Goal: Entertainment & Leisure: Consume media (video, audio)

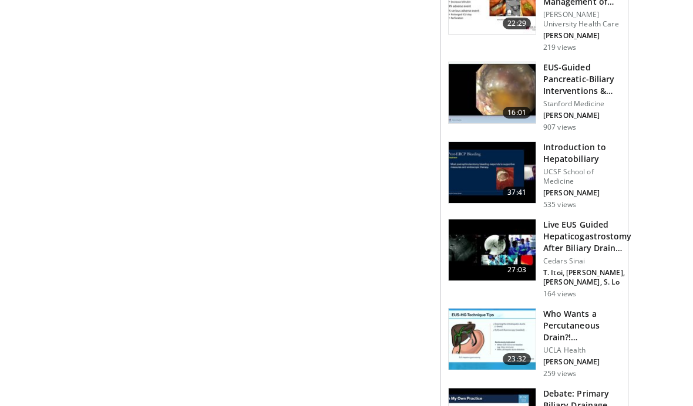
scroll to position [606, 0]
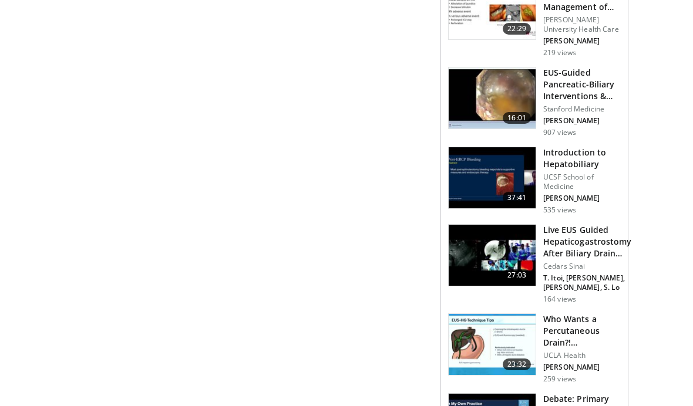
click at [519, 258] on img at bounding box center [492, 255] width 87 height 61
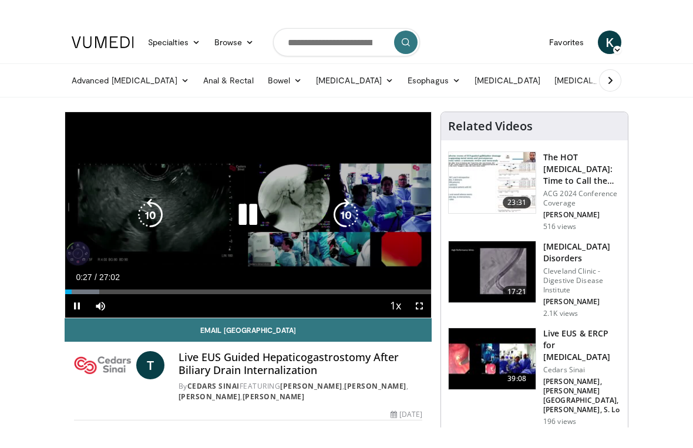
scroll to position [14, 0]
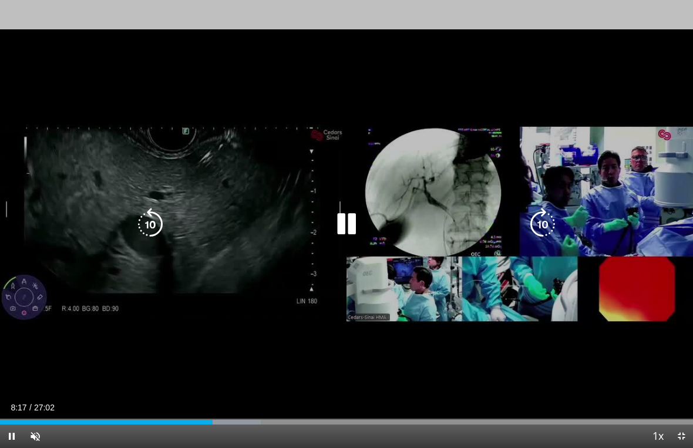
click at [48, 406] on div "Unmute" at bounding box center [39, 436] width 33 height 23
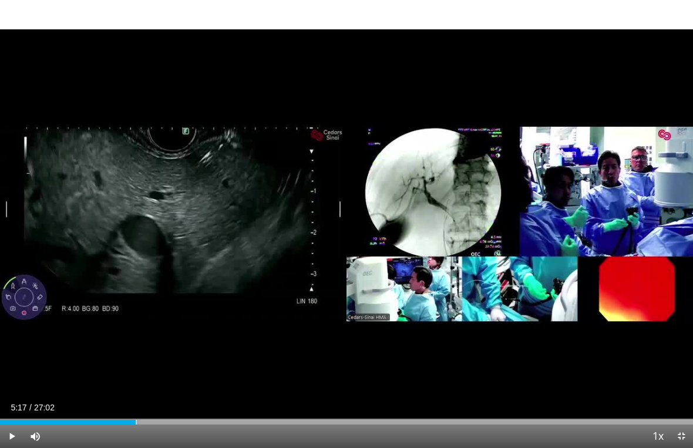
click at [151, 402] on div "10 seconds Tap to unmute" at bounding box center [346, 224] width 693 height 448
click at [184, 406] on div "10 seconds Tap to unmute" at bounding box center [346, 224] width 693 height 448
click at [170, 406] on div "Loaded : 28.97%" at bounding box center [346, 418] width 693 height 11
click at [203, 406] on div "Progress Bar" at bounding box center [186, 422] width 38 height 5
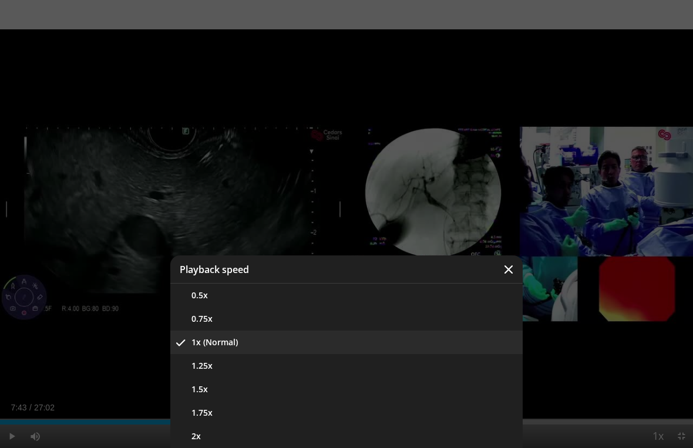
click at [216, 368] on button "1.25x" at bounding box center [346, 365] width 352 height 23
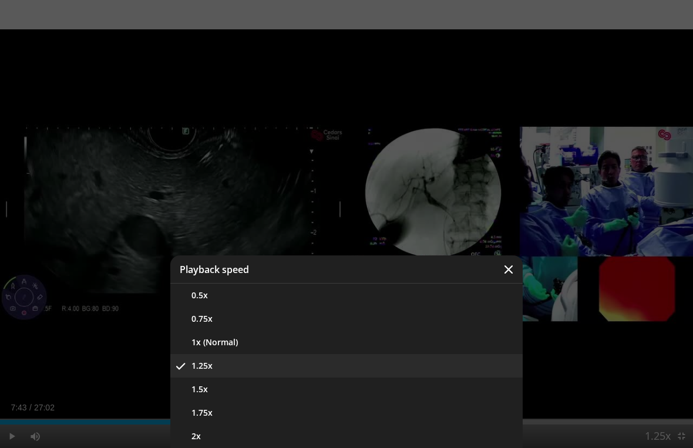
click at [227, 342] on button "1x (Normal)" at bounding box center [346, 342] width 352 height 23
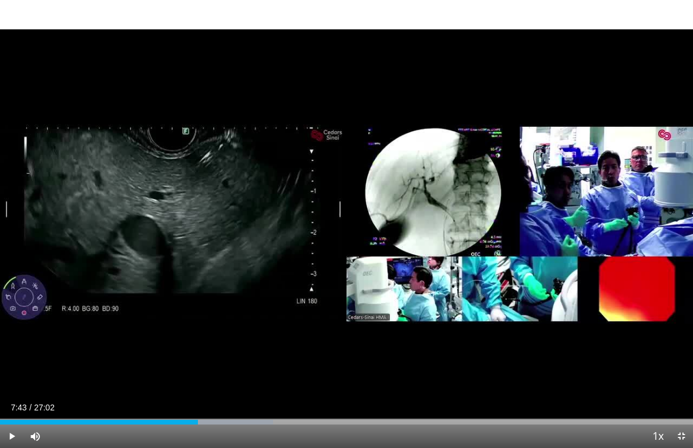
click at [569, 297] on div "10 seconds Tap to unmute" at bounding box center [346, 224] width 693 height 448
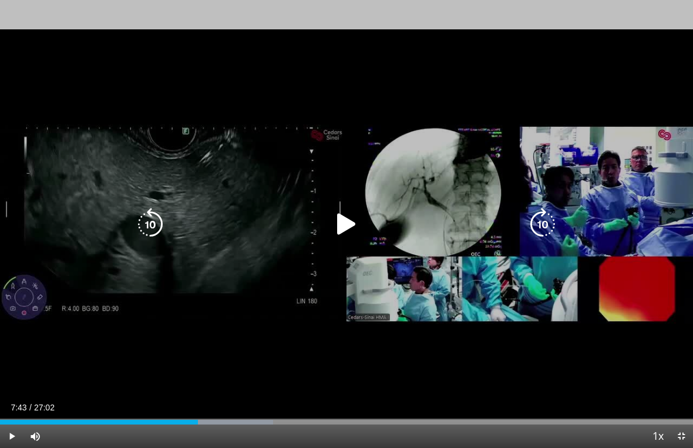
click at [547, 378] on div "10 seconds Tap to unmute" at bounding box center [346, 224] width 693 height 448
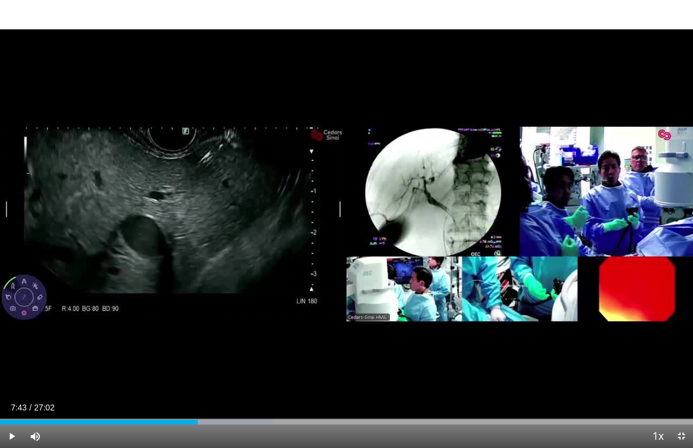
click at [560, 358] on div "10 seconds Tap to unmute" at bounding box center [346, 224] width 693 height 448
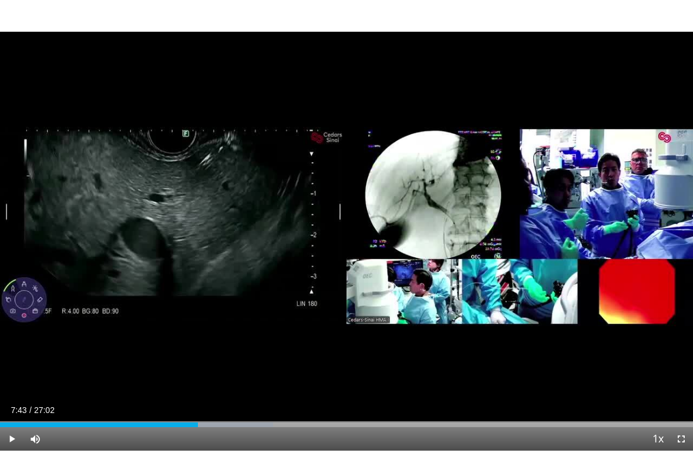
scroll to position [0, 0]
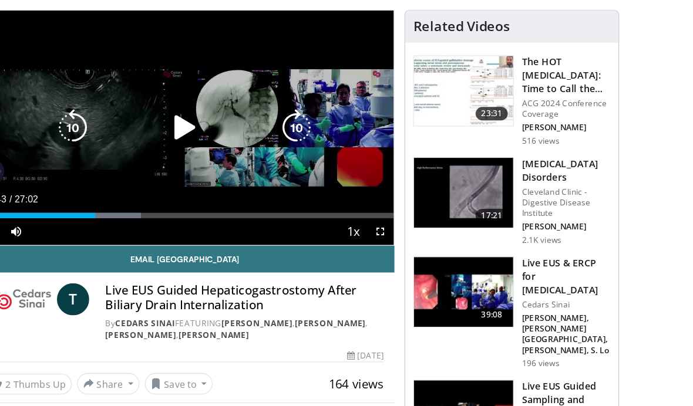
click at [231, 143] on icon "Video Player" at bounding box center [247, 159] width 33 height 33
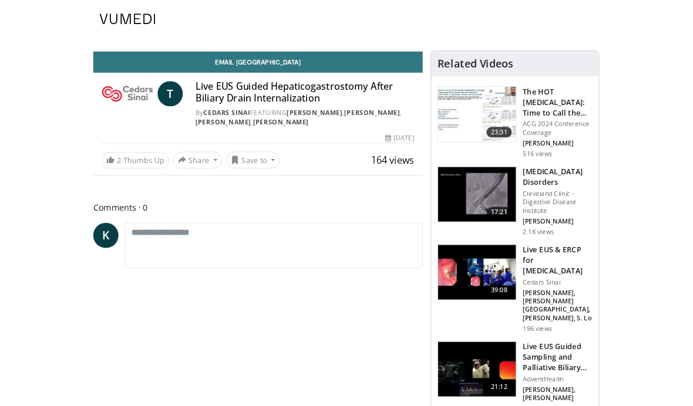
scroll to position [14, 0]
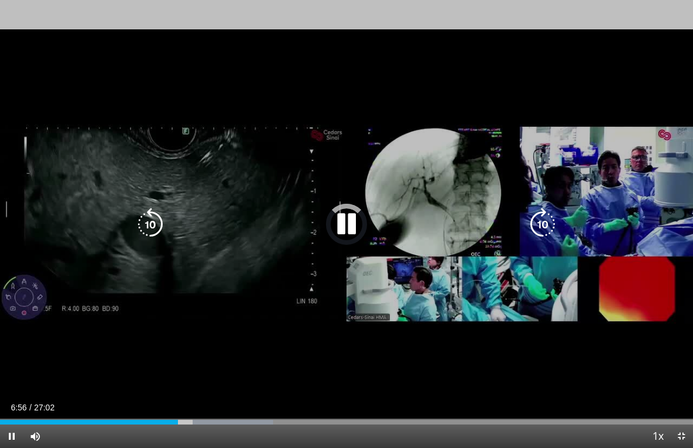
click at [203, 406] on div "Loaded : 39.44%" at bounding box center [346, 418] width 693 height 11
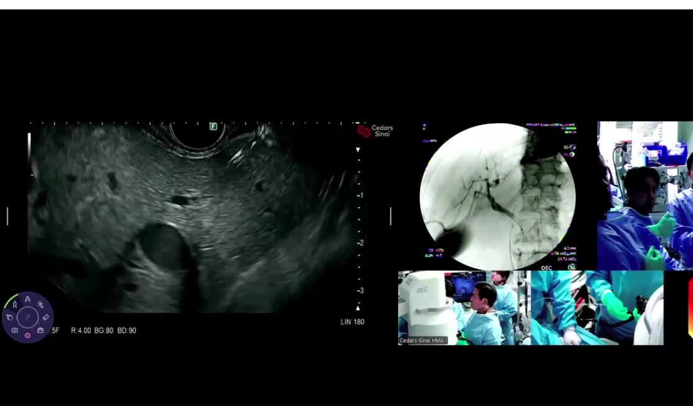
scroll to position [0, 0]
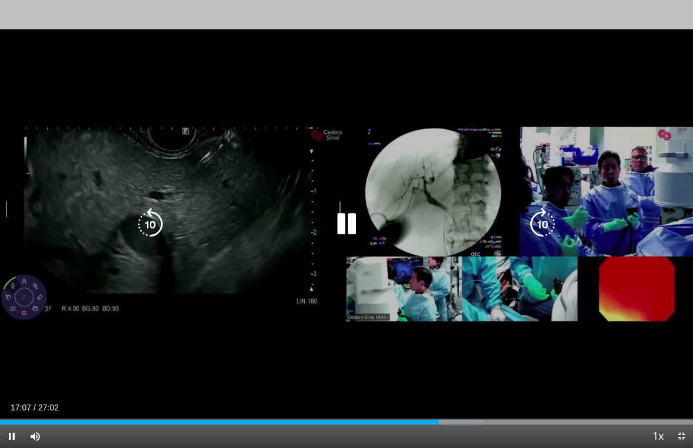
click at [560, 278] on div "10 seconds Tap to unmute" at bounding box center [346, 224] width 693 height 448
click at [561, 279] on div "10 seconds Tap to unmute" at bounding box center [346, 224] width 693 height 448
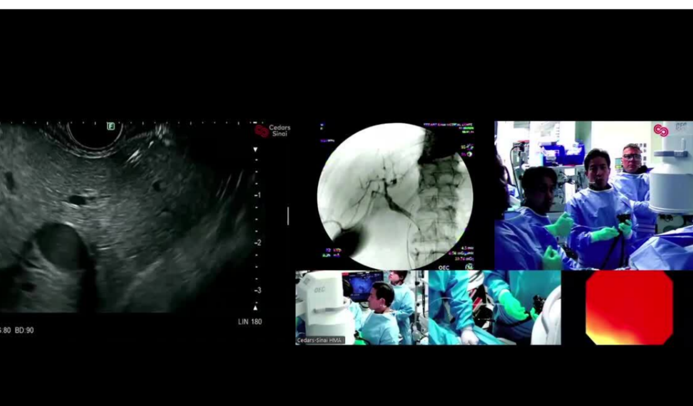
scroll to position [972, 0]
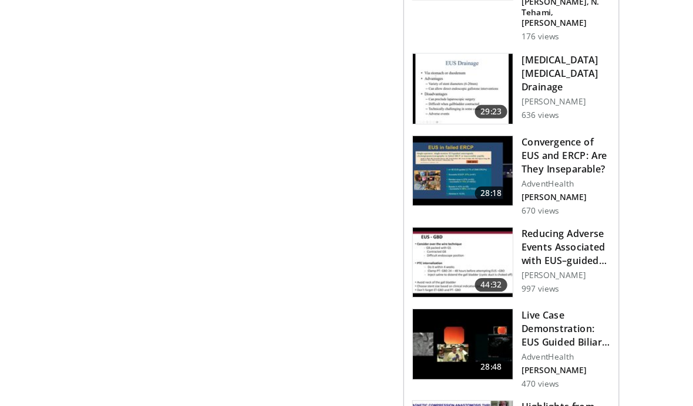
click at [449, 287] on img at bounding box center [492, 300] width 87 height 61
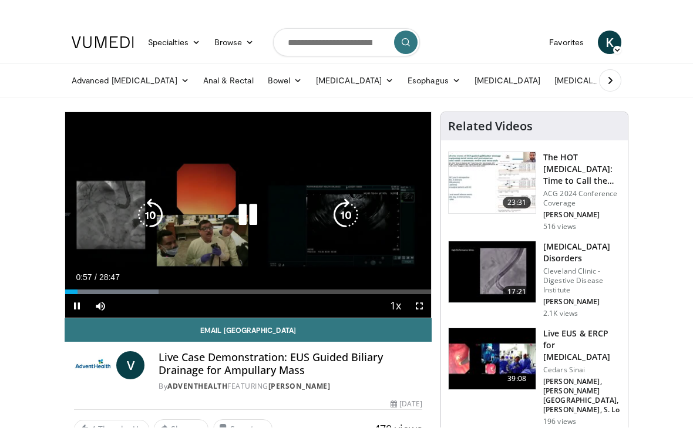
scroll to position [14, 0]
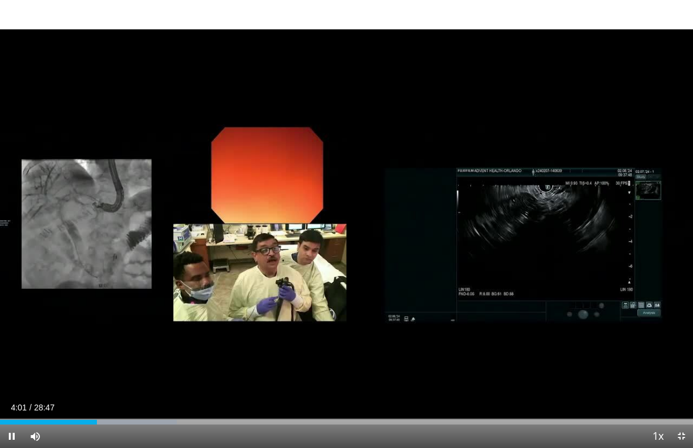
click at [646, 253] on div "10 seconds Tap to unmute" at bounding box center [346, 224] width 693 height 448
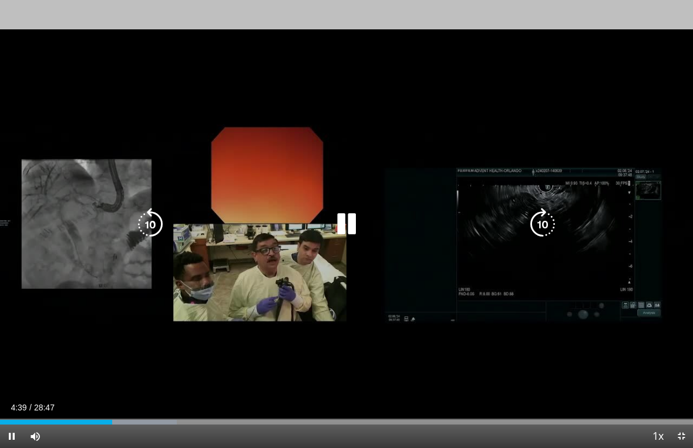
click at [631, 357] on div "10 seconds Tap to unmute" at bounding box center [346, 224] width 693 height 448
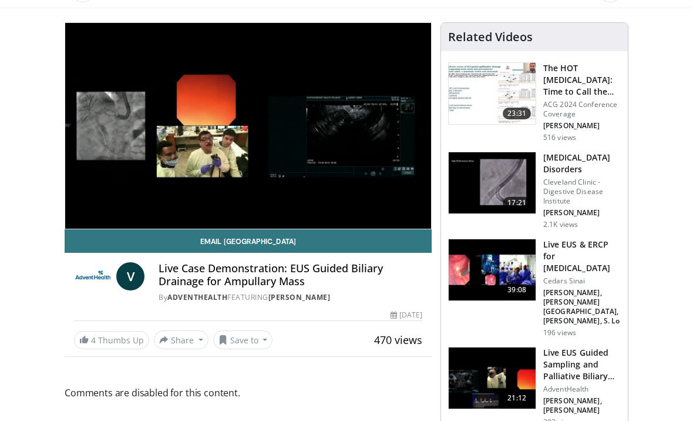
scroll to position [0, 0]
